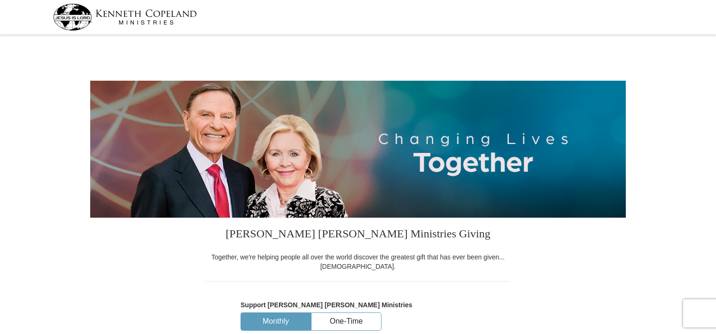
select select "TN"
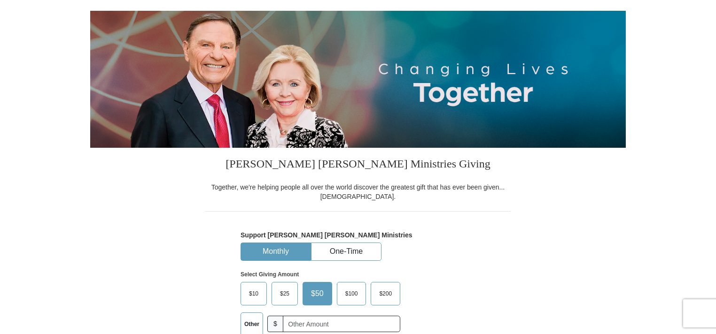
scroll to position [141, 0]
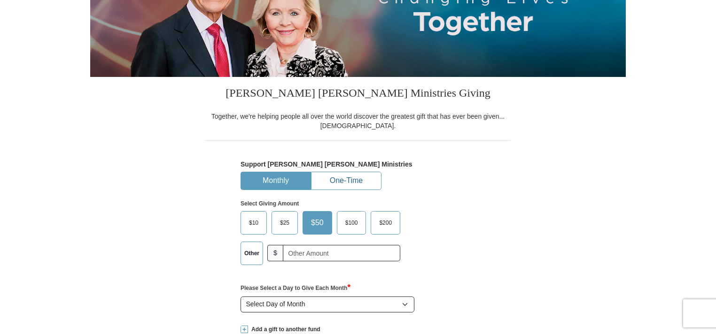
click at [350, 178] on button "One-Time" at bounding box center [346, 180] width 70 height 17
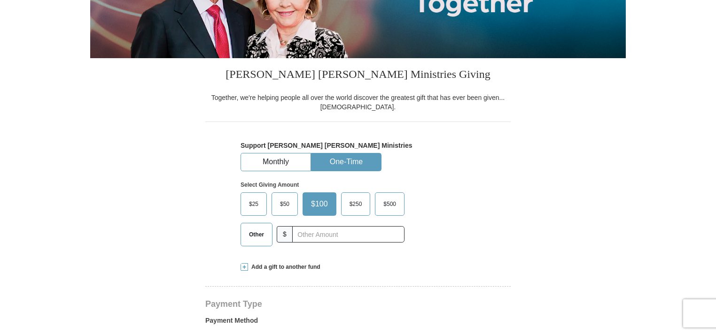
scroll to position [188, 0]
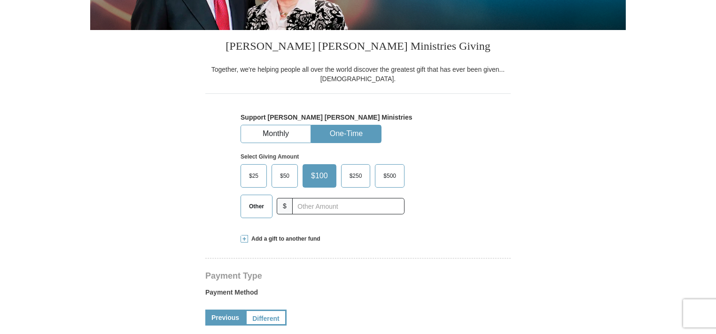
click at [258, 207] on span "Other" at bounding box center [256, 207] width 24 height 14
click at [0, 0] on input "Other" at bounding box center [0, 0] width 0 height 0
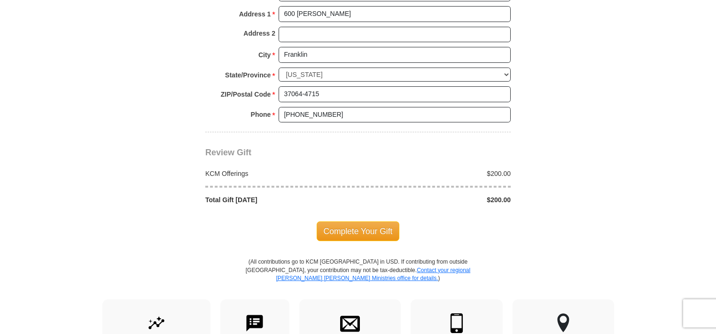
scroll to position [751, 0]
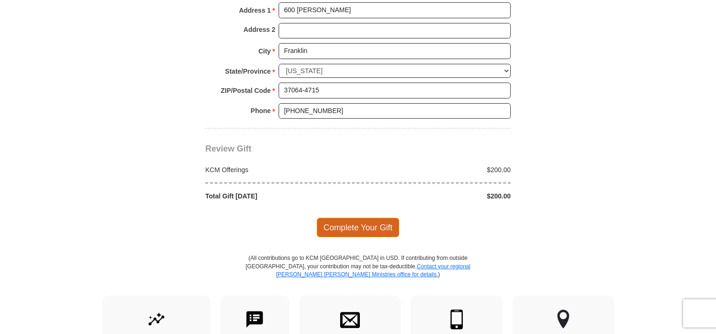
type input "200.00"
click at [341, 227] on span "Complete Your Gift" at bounding box center [358, 228] width 83 height 20
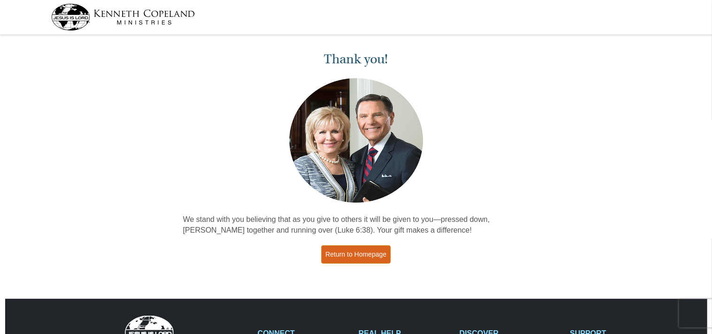
click at [345, 249] on link "Return to Homepage" at bounding box center [356, 255] width 70 height 18
